Goal: Use online tool/utility: Utilize a website feature to perform a specific function

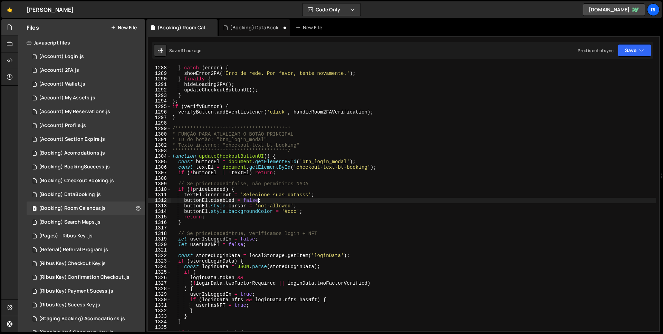
scroll to position [7105, 0]
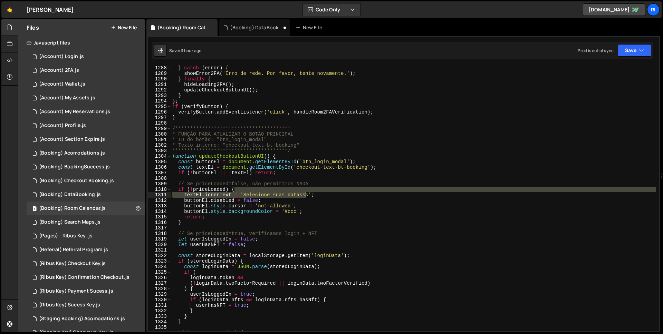
drag, startPoint x: 302, startPoint y: 192, endPoint x: 306, endPoint y: 195, distance: 5.5
click at [306, 195] on div "**********" at bounding box center [413, 198] width 485 height 277
click at [306, 195] on div "**********" at bounding box center [413, 198] width 485 height 266
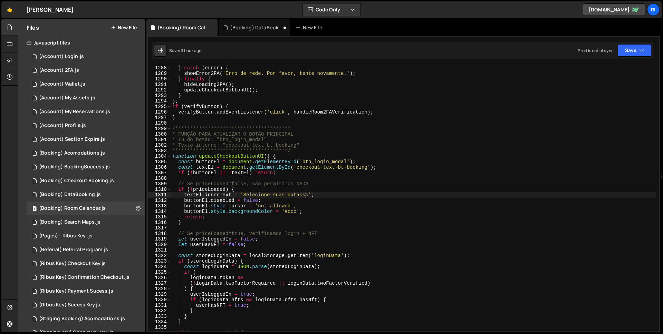
click at [307, 196] on div "**********" at bounding box center [413, 198] width 485 height 277
click at [308, 197] on div "**********" at bounding box center [413, 198] width 485 height 277
type textarea "textEl.innerText = 'Selecione suas datas';"
click at [346, 16] on div "Code Only Code Only Code + Tools Tools Only" at bounding box center [331, 9] width 59 height 13
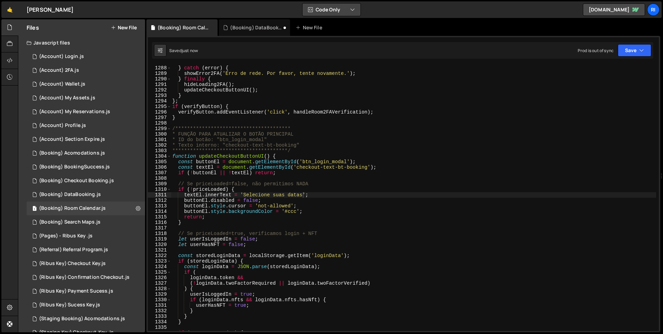
click at [355, 9] on button "Code Only" at bounding box center [331, 9] width 58 height 12
click at [347, 8] on button "Code Only" at bounding box center [331, 9] width 58 height 12
click at [615, 45] on div "Prod is out of sync Upgrade to Edit Save Save to Staging S Saved just now Save …" at bounding box center [613, 50] width 73 height 12
click at [624, 51] on button "Save" at bounding box center [633, 50] width 33 height 12
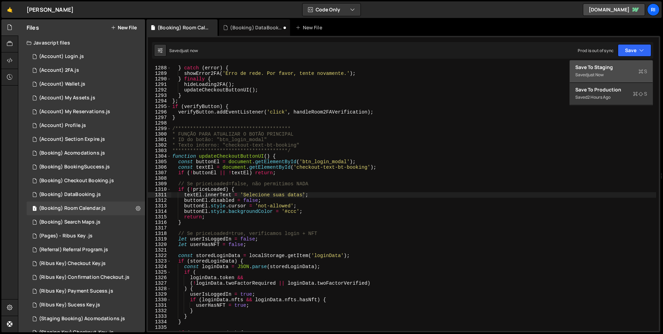
click at [588, 75] on div "just now" at bounding box center [595, 75] width 16 height 6
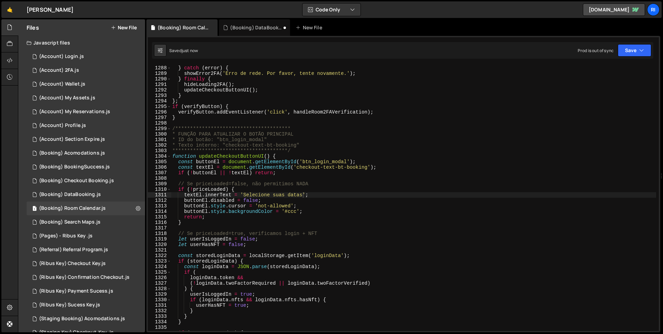
click at [644, 60] on div "1 Type cmd + s to save your Javascript file. הההההההההההההההההההההההההההההההההה…" at bounding box center [402, 184] width 513 height 296
click at [629, 42] on div "Saved just now Prod is out of sync Upgrade to Edit Save Save to Staging S Saved…" at bounding box center [402, 50] width 501 height 17
click at [635, 57] on div "Saved just now Prod is out of sync Upgrade to Edit Save Save to Staging S Saved…" at bounding box center [402, 50] width 501 height 17
click at [633, 53] on button "Save" at bounding box center [633, 50] width 33 height 12
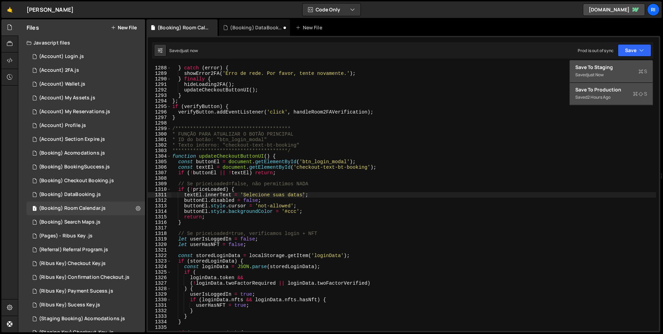
click at [605, 99] on div "2 hours ago" at bounding box center [598, 97] width 23 height 6
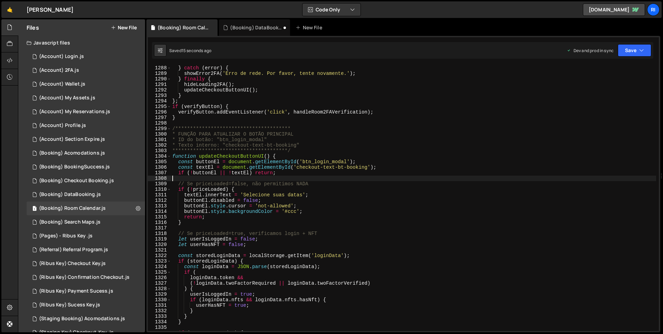
scroll to position [0, 0]
click at [220, 176] on div "**********" at bounding box center [413, 198] width 485 height 277
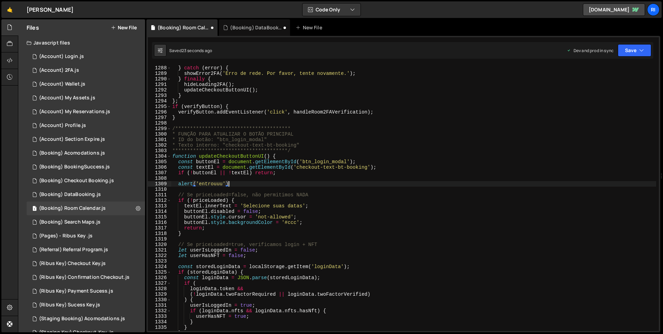
scroll to position [0, 4]
type textarea "alert('entrouuu');"
click at [648, 51] on button "Save" at bounding box center [633, 50] width 33 height 12
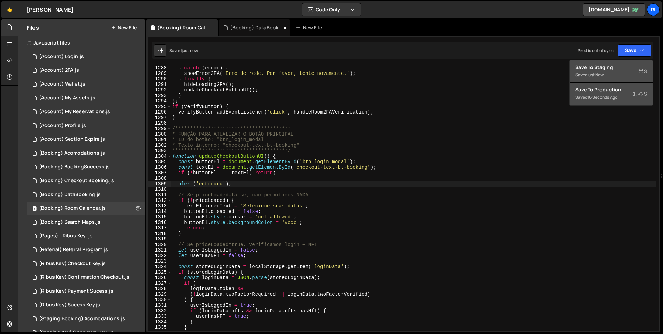
click at [619, 61] on button "Save to Staging S Saved just now" at bounding box center [610, 71] width 83 height 22
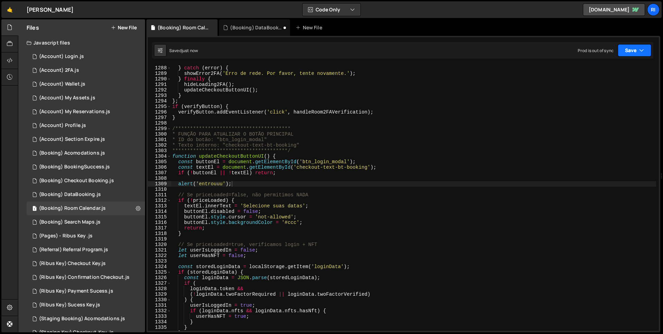
click at [637, 49] on button "Save" at bounding box center [633, 50] width 33 height 12
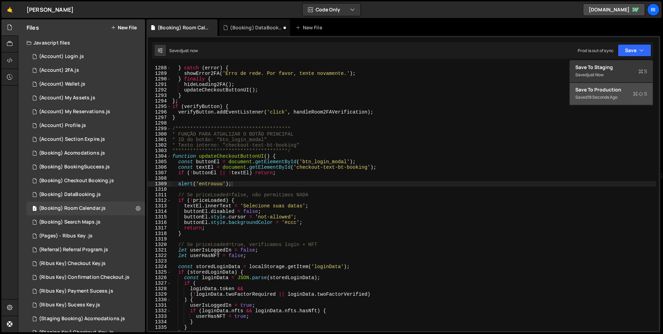
click at [604, 94] on div "Saved 18 seconds ago" at bounding box center [611, 97] width 72 height 8
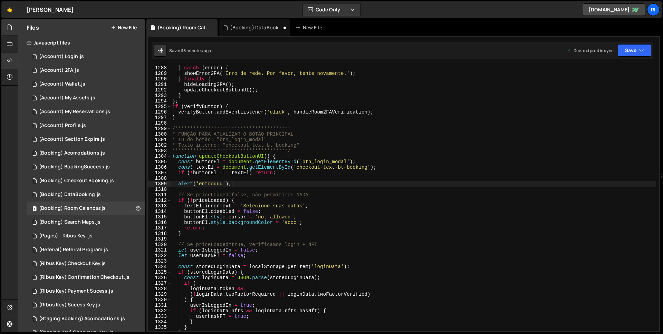
scroll to position [7105, 0]
